Goal: Task Accomplishment & Management: Manage account settings

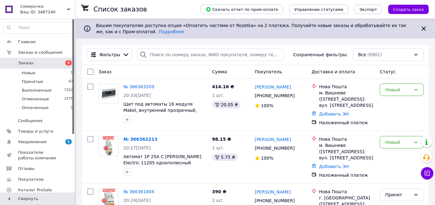
click at [54, 62] on span "Заказы" at bounding box center [38, 63] width 40 height 6
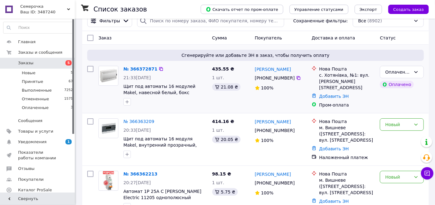
scroll to position [35, 0]
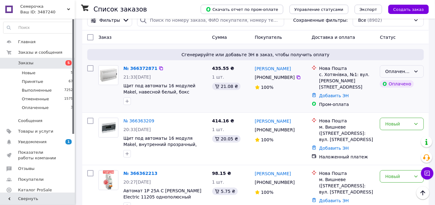
click at [406, 69] on div "Оплаченный" at bounding box center [398, 71] width 26 height 7
click at [401, 85] on li "Принят" at bounding box center [401, 84] width 43 height 11
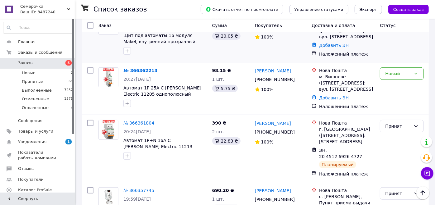
scroll to position [138, 0]
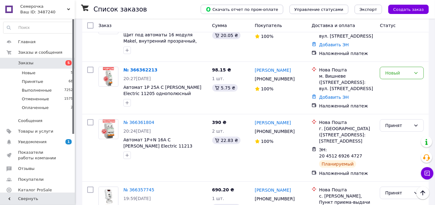
click at [56, 62] on span "Заказы" at bounding box center [38, 63] width 40 height 6
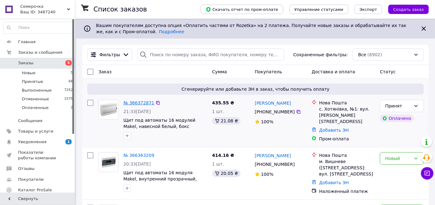
click at [144, 105] on link "№ 366372871" at bounding box center [138, 103] width 31 height 5
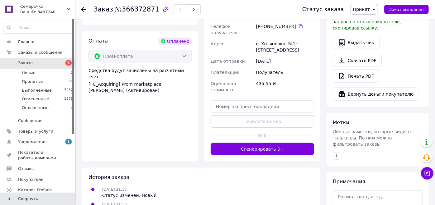
scroll to position [367, 0]
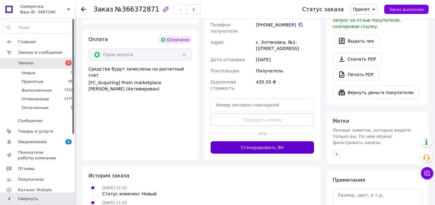
click at [274, 142] on button "Сгенерировать ЭН" at bounding box center [261, 148] width 103 height 12
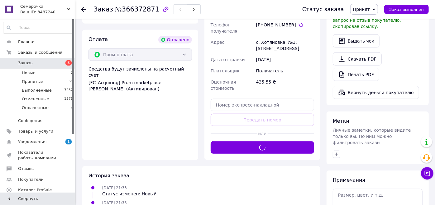
click at [58, 63] on span "5" at bounding box center [66, 63] width 17 height 6
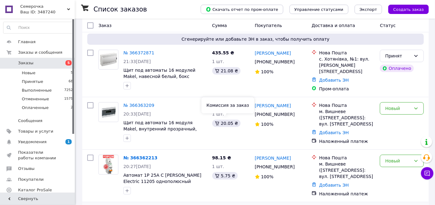
scroll to position [69, 0]
